Goal: Navigation & Orientation: Find specific page/section

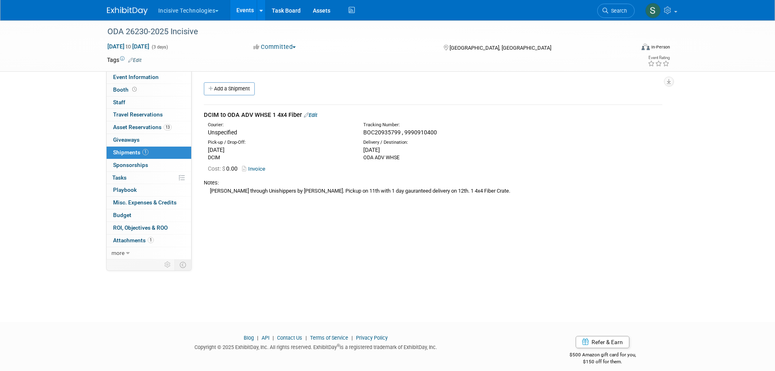
click at [197, 11] on button "Incisive Technologies" at bounding box center [193, 9] width 72 height 18
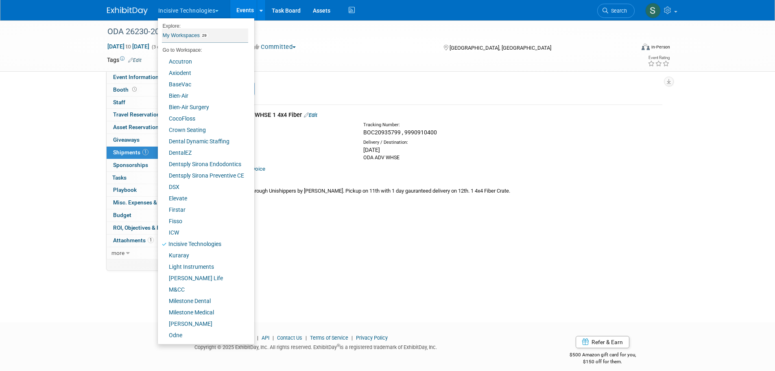
click at [199, 33] on link "My Workspaces 29" at bounding box center [205, 35] width 86 height 14
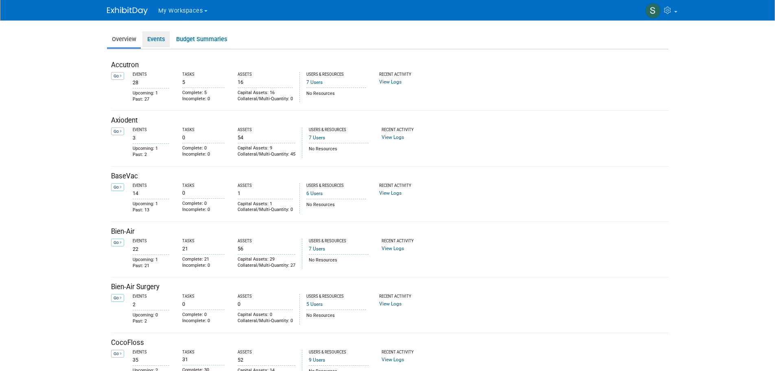
click at [158, 41] on link "Events" at bounding box center [155, 39] width 27 height 16
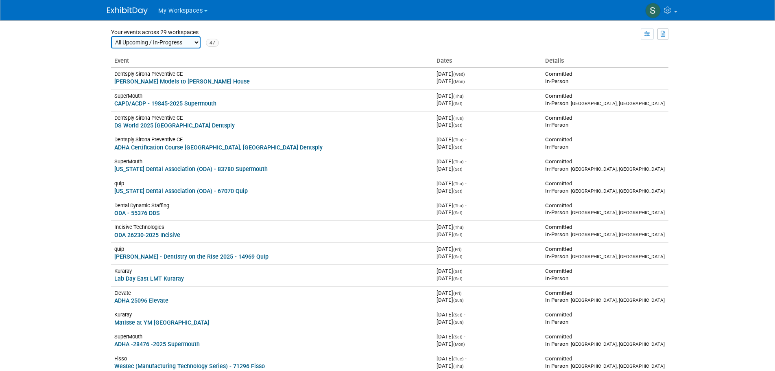
scroll to position [95, 0]
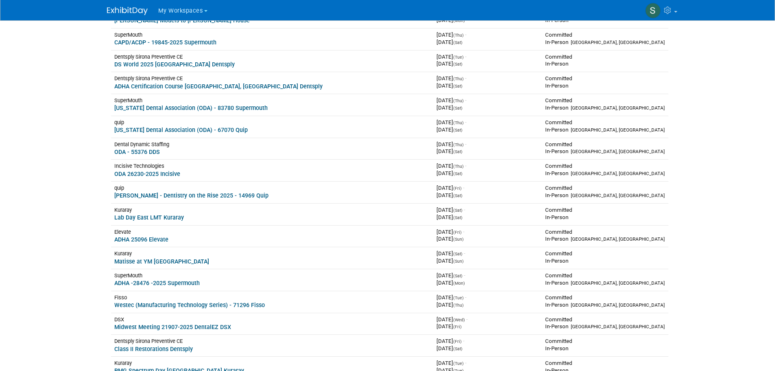
click at [140, 284] on link "ADHA -28476 -2025 Supermouth" at bounding box center [156, 283] width 85 height 7
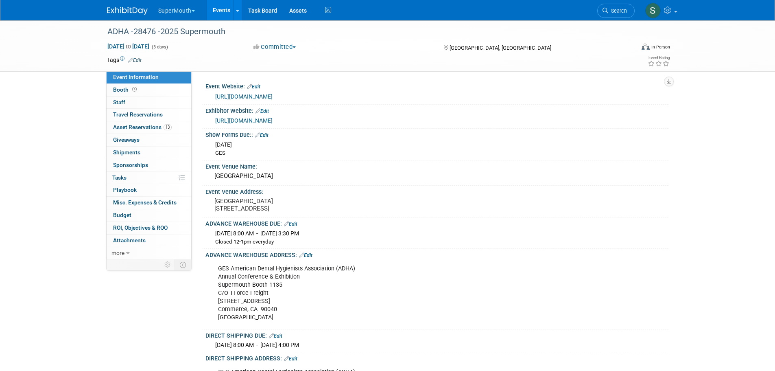
click at [149, 128] on span "Asset Reservations 13" at bounding box center [142, 127] width 59 height 7
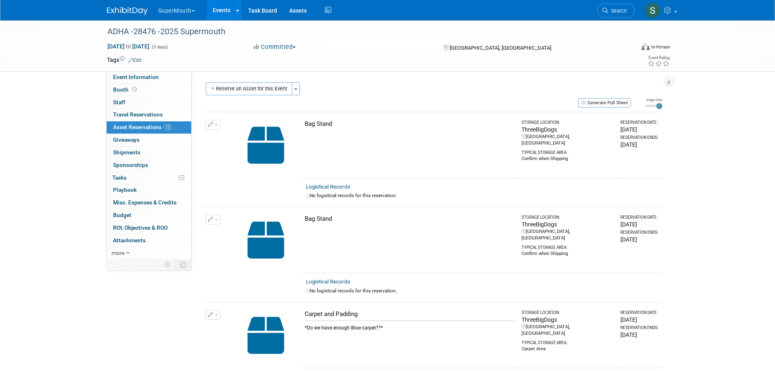
click at [192, 13] on button "SuperMouth" at bounding box center [181, 9] width 48 height 18
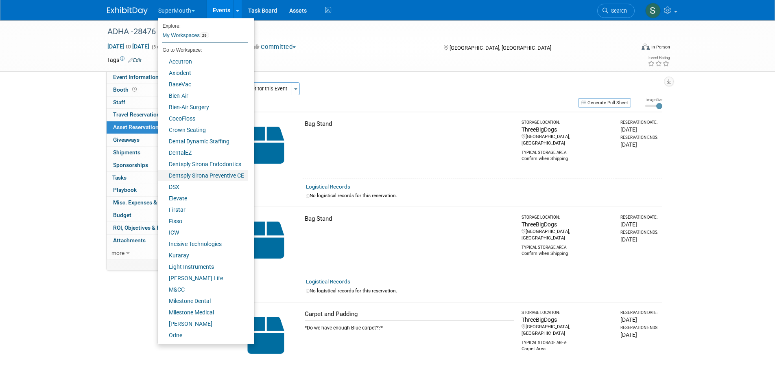
click at [200, 172] on link "Dentsply Sirona Preventive CE" at bounding box center [203, 175] width 90 height 11
